Goal: Navigation & Orientation: Find specific page/section

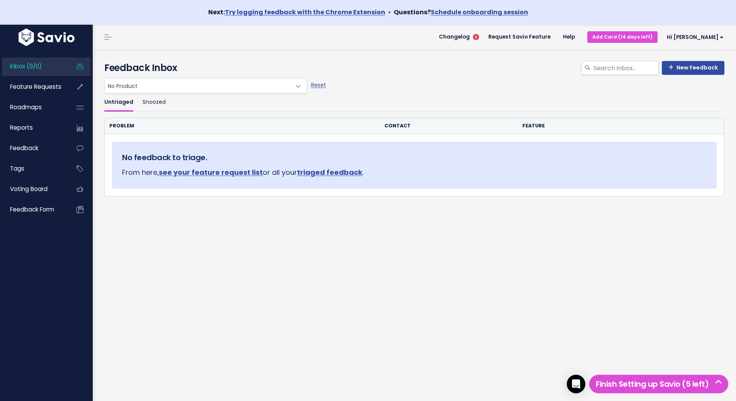
click at [34, 85] on span "Feature Requests" at bounding box center [35, 87] width 51 height 8
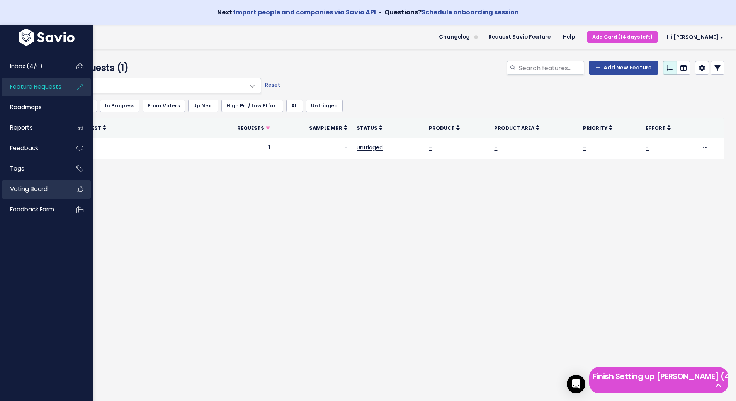
click at [27, 193] on link "Voting Board" at bounding box center [33, 189] width 62 height 18
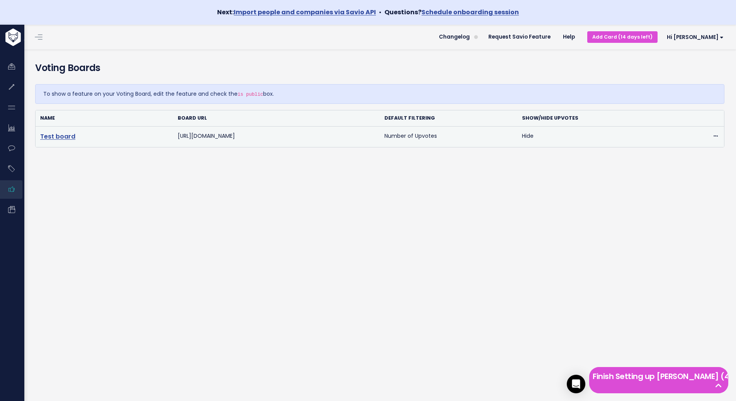
click at [53, 138] on link "Test board" at bounding box center [57, 136] width 35 height 9
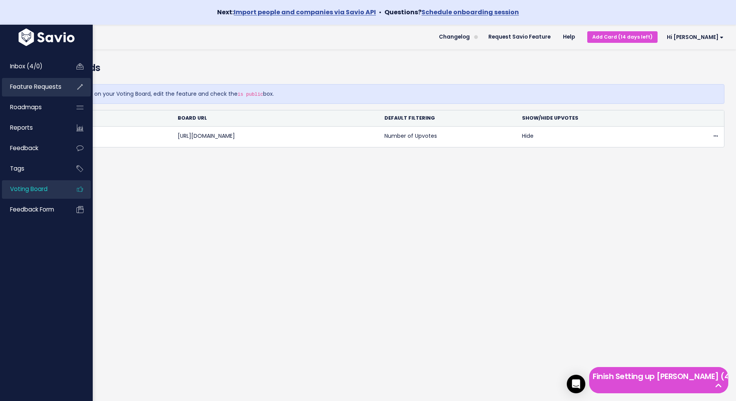
click at [27, 85] on span "Feature Requests" at bounding box center [35, 87] width 51 height 8
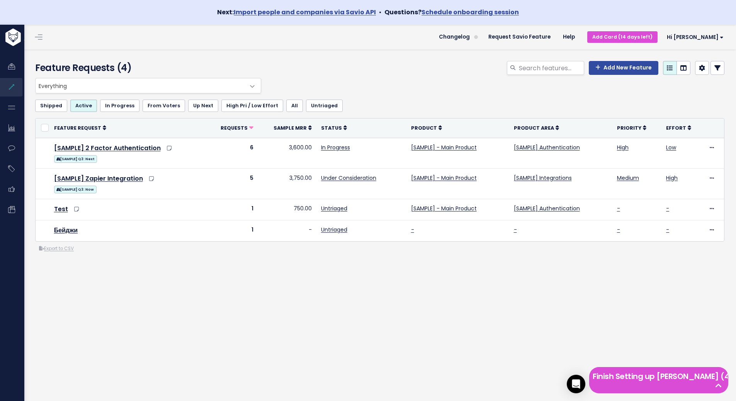
click at [38, 38] on link at bounding box center [38, 37] width 12 height 7
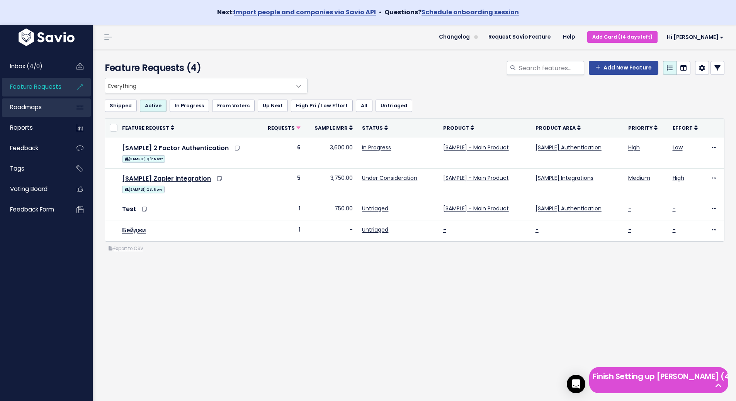
click at [34, 107] on span "Roadmaps" at bounding box center [26, 107] width 32 height 8
click at [33, 126] on link "Reports" at bounding box center [33, 128] width 62 height 18
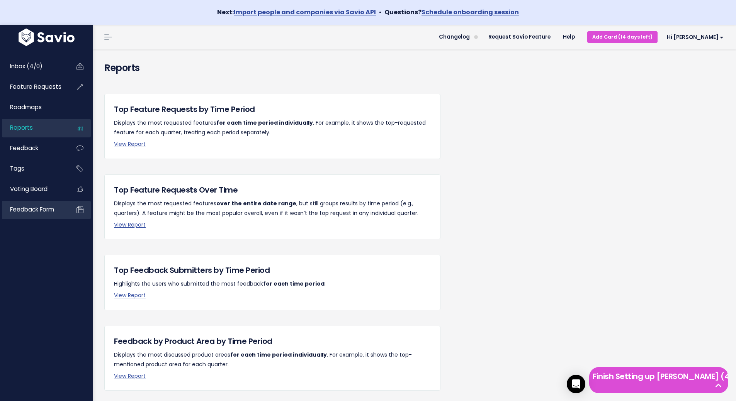
click at [23, 213] on span "Feedback form" at bounding box center [32, 210] width 44 height 8
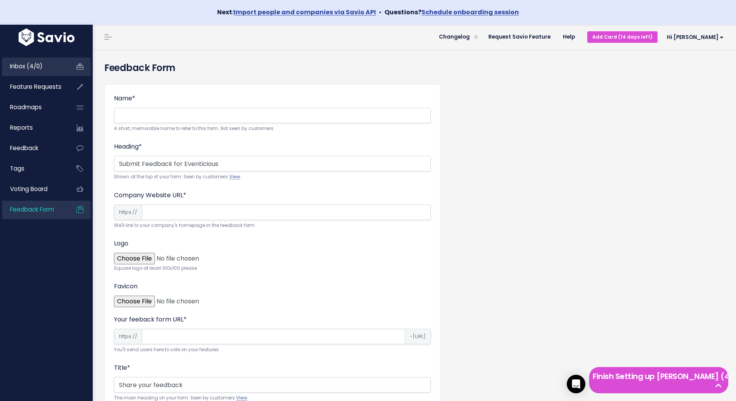
click at [37, 63] on span "Inbox (4/0)" at bounding box center [26, 66] width 32 height 8
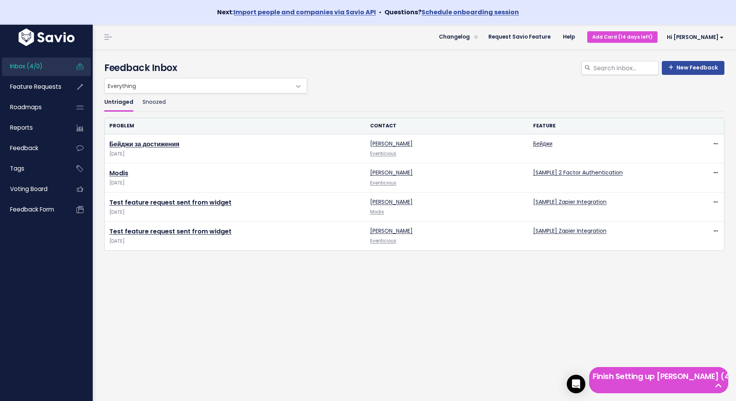
scroll to position [25, 0]
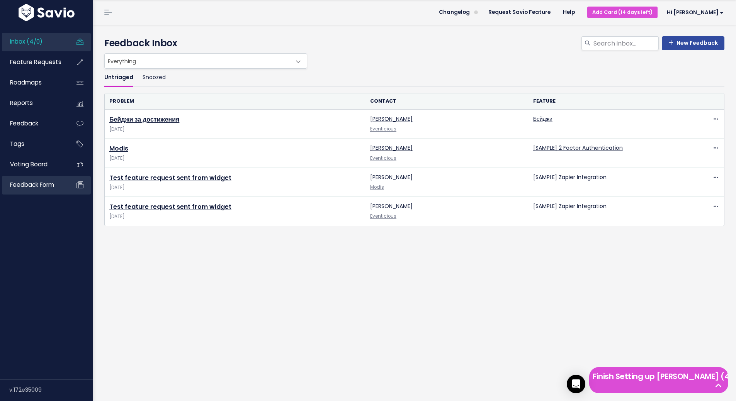
click at [25, 182] on span "Feedback form" at bounding box center [32, 185] width 44 height 8
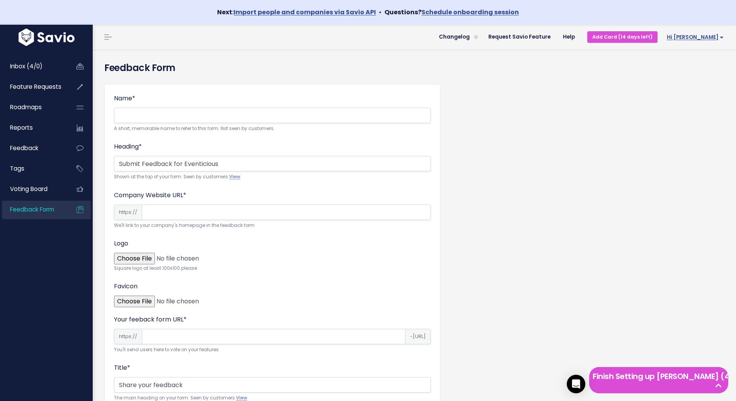
click at [716, 34] on span "Hi [PERSON_NAME]" at bounding box center [695, 37] width 57 height 6
click at [702, 72] on link "My Settings" at bounding box center [698, 75] width 57 height 15
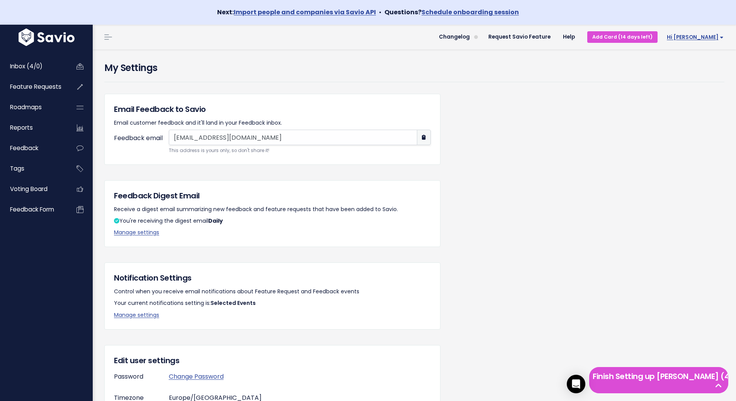
click at [706, 36] on span "Hi [PERSON_NAME]" at bounding box center [695, 37] width 57 height 6
click at [682, 116] on link "Billing" at bounding box center [698, 119] width 57 height 15
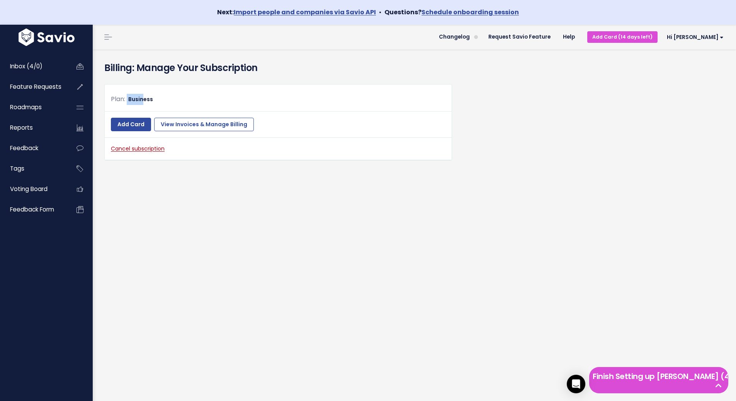
drag, startPoint x: 126, startPoint y: 97, endPoint x: 143, endPoint y: 97, distance: 16.2
click at [143, 97] on div "Plan: Business" at bounding box center [278, 99] width 335 height 11
click at [398, 39] on header "Changelog Request Savio Feature Help Add Card (14 days left) Hi Elena Vault Set…" at bounding box center [414, 37] width 643 height 25
